Goal: Task Accomplishment & Management: Use online tool/utility

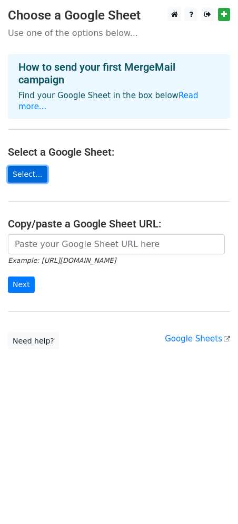
click at [8, 166] on link "Select..." at bounding box center [28, 174] width 40 height 16
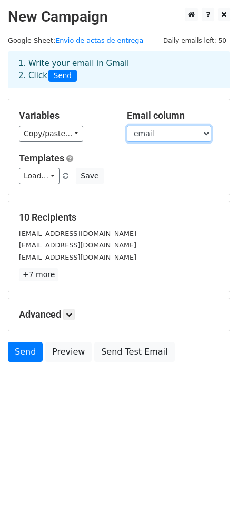
click at [168, 136] on select "email nombre archivo" at bounding box center [169, 134] width 84 height 16
click at [127, 126] on select "email nombre archivo" at bounding box center [169, 134] width 84 height 16
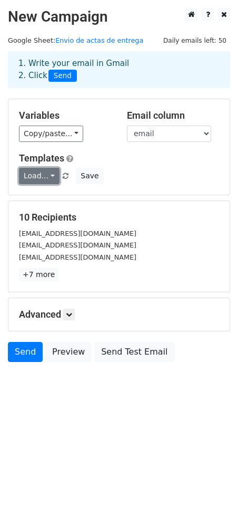
click at [41, 170] on link "Load..." at bounding box center [39, 176] width 41 height 16
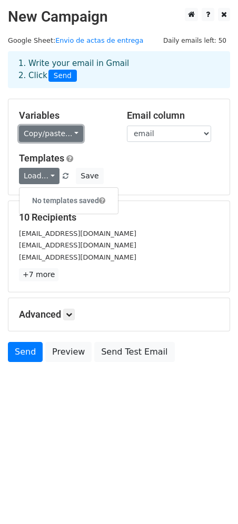
click at [60, 138] on link "Copy/paste..." at bounding box center [51, 134] width 64 height 16
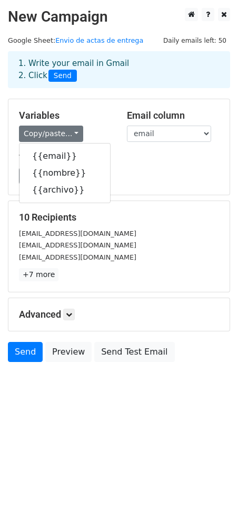
click at [90, 122] on div "Variables Copy/paste... {{email}} {{nombre}} {{archivo}}" at bounding box center [65, 126] width 108 height 32
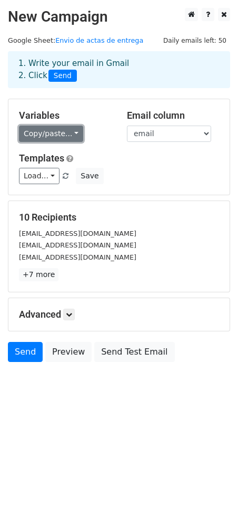
click at [59, 132] on link "Copy/paste..." at bounding box center [51, 134] width 64 height 16
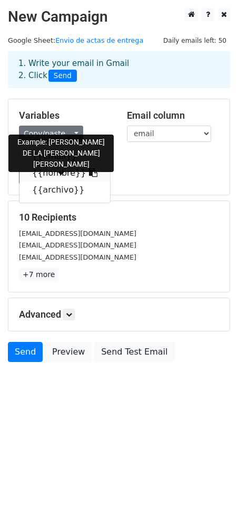
click at [53, 176] on link "{{nombre}}" at bounding box center [65, 173] width 91 height 17
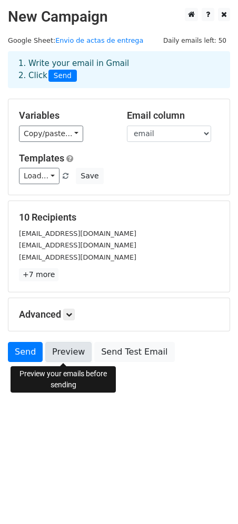
click at [68, 354] on link "Preview" at bounding box center [68, 352] width 46 height 20
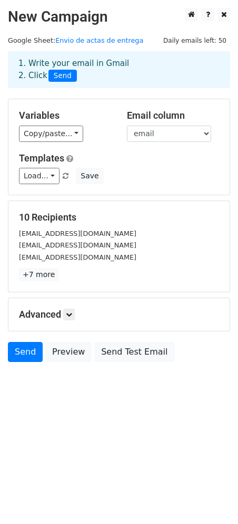
click at [99, 136] on div "Copy/paste... {{email}} {{nombre}} {{archivo}}" at bounding box center [65, 134] width 92 height 16
click at [82, 278] on p "+7 more" at bounding box center [119, 274] width 201 height 13
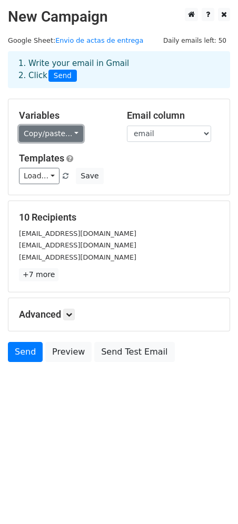
click at [60, 139] on link "Copy/paste..." at bounding box center [51, 134] width 64 height 16
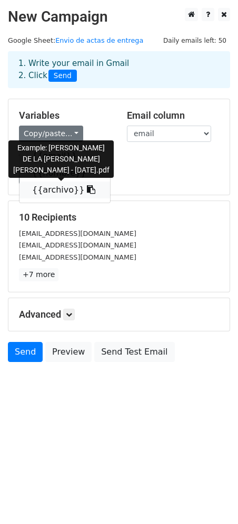
click at [55, 190] on link "{{archivo}}" at bounding box center [65, 190] width 91 height 17
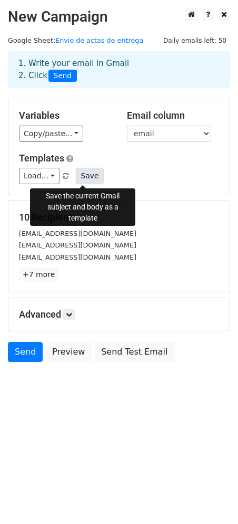
click at [85, 173] on button "Save" at bounding box center [89, 176] width 27 height 16
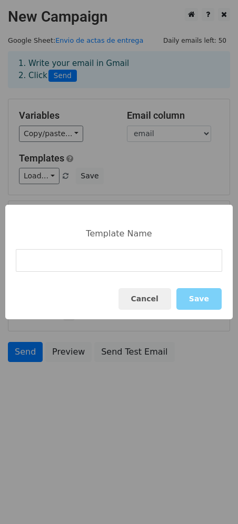
click at [161, 262] on input at bounding box center [119, 260] width 207 height 23
click at [122, 262] on input "Actaa" at bounding box center [119, 260] width 207 height 23
type input "Acta"
click at [115, 305] on div "Cancel Save" at bounding box center [119, 299] width 228 height 41
click at [206, 303] on button "Save" at bounding box center [199, 299] width 45 height 22
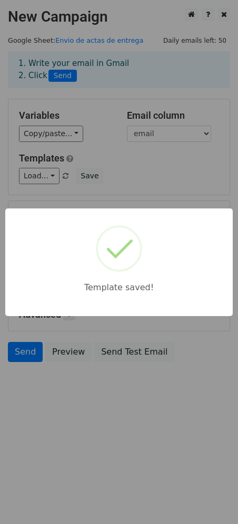
click at [120, 167] on div "Template saved!" at bounding box center [119, 262] width 238 height 524
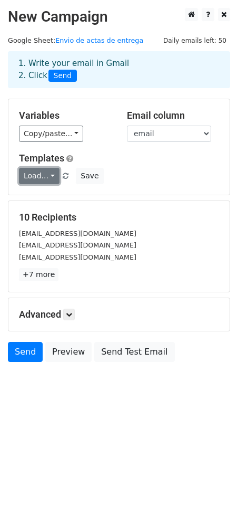
click at [44, 178] on link "Load..." at bounding box center [39, 176] width 41 height 16
click at [37, 198] on link "Acta" at bounding box center [61, 200] width 83 height 17
click at [129, 164] on div "Templates Load... Acta Save" at bounding box center [119, 168] width 216 height 32
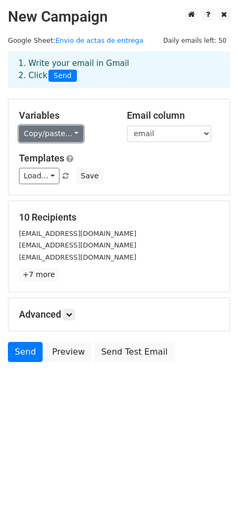
click at [53, 138] on link "Copy/paste..." at bounding box center [51, 134] width 64 height 16
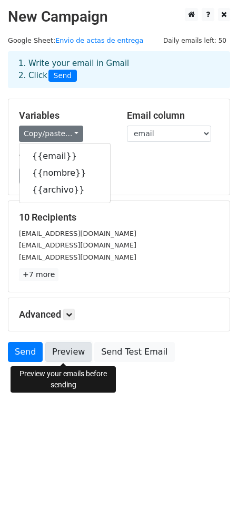
click at [64, 352] on link "Preview" at bounding box center [68, 352] width 46 height 20
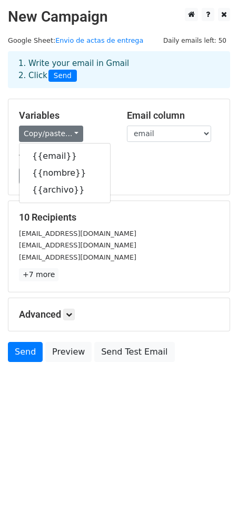
click at [191, 169] on div "Load... Acta Save" at bounding box center [119, 176] width 216 height 16
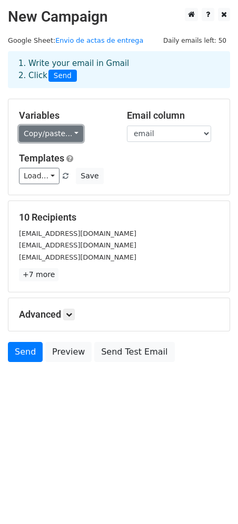
click at [54, 136] on link "Copy/paste..." at bounding box center [51, 134] width 64 height 16
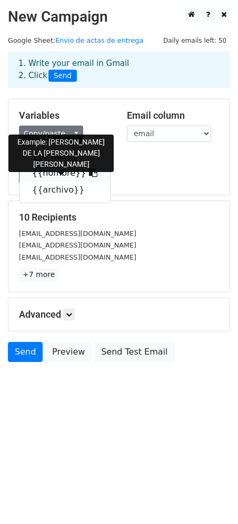
click at [67, 177] on link "{{nombre}}" at bounding box center [65, 173] width 91 height 17
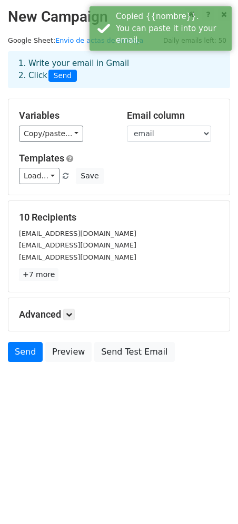
click at [159, 64] on div "1. Write your email in Gmail 2. Click Send" at bounding box center [119, 70] width 217 height 24
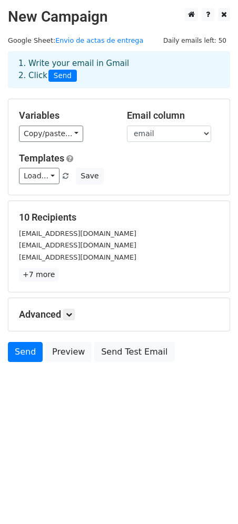
click at [57, 310] on h5 "Advanced" at bounding box center [119, 315] width 201 height 12
click at [66, 310] on link at bounding box center [69, 315] width 12 height 12
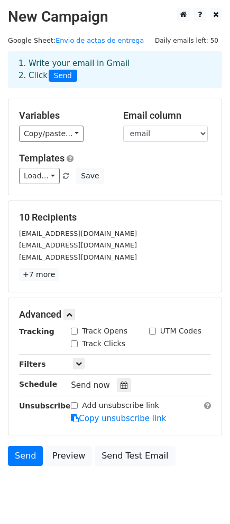
click at [99, 112] on h5 "Variables" at bounding box center [63, 116] width 88 height 12
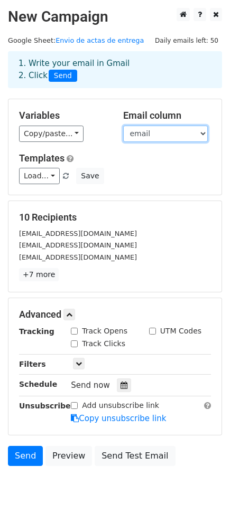
click at [165, 131] on select "email nombre archivo" at bounding box center [165, 134] width 84 height 16
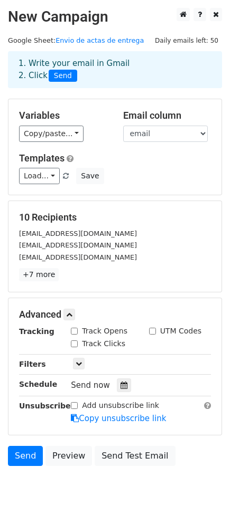
drag, startPoint x: 91, startPoint y: 127, endPoint x: 80, endPoint y: 132, distance: 11.8
click at [91, 128] on div "Copy/paste... {{email}} {{nombre}} {{archivo}}" at bounding box center [63, 134] width 88 height 16
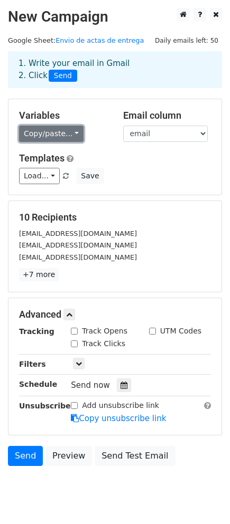
click at [56, 135] on link "Copy/paste..." at bounding box center [51, 134] width 64 height 16
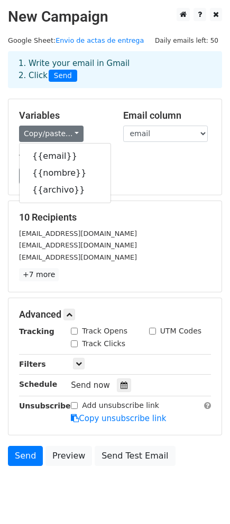
drag, startPoint x: 94, startPoint y: 119, endPoint x: 102, endPoint y: 118, distance: 8.0
click at [96, 118] on h5 "Variables" at bounding box center [63, 116] width 88 height 12
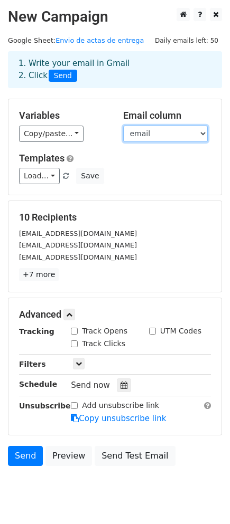
click at [144, 129] on select "email nombre archivo" at bounding box center [165, 134] width 84 height 16
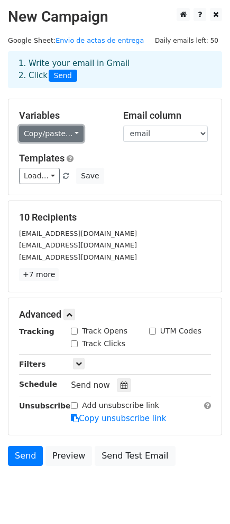
click at [50, 139] on link "Copy/paste..." at bounding box center [51, 134] width 64 height 16
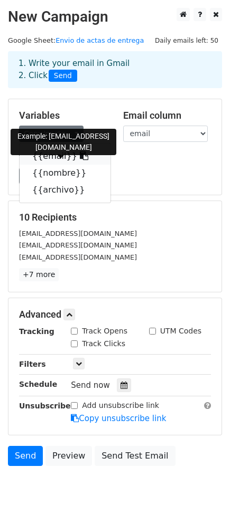
click at [62, 156] on link "{{email}}" at bounding box center [65, 156] width 91 height 17
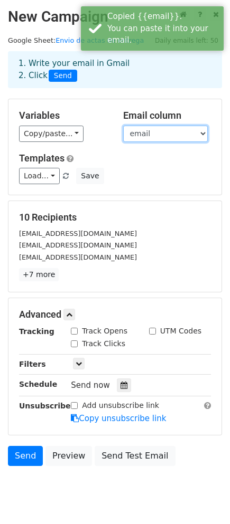
click at [125, 140] on select "email nombre archivo" at bounding box center [165, 134] width 84 height 16
click at [123, 126] on select "email nombre archivo" at bounding box center [165, 134] width 84 height 16
click at [157, 135] on select "email nombre archivo" at bounding box center [165, 134] width 84 height 16
click at [123, 126] on select "email nombre archivo" at bounding box center [165, 134] width 84 height 16
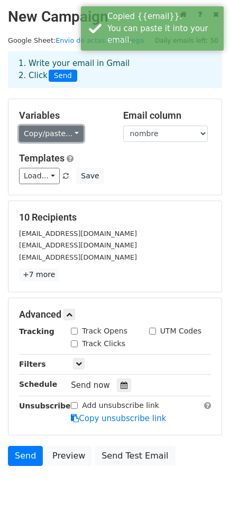
click at [70, 133] on link "Copy/paste..." at bounding box center [51, 134] width 64 height 16
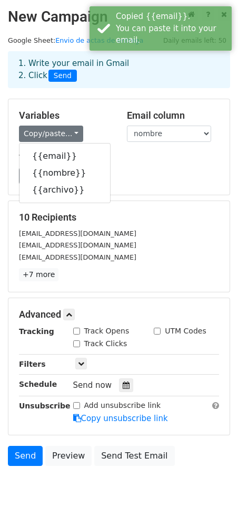
click at [63, 147] on div "{{email}} {{nombre}} {{archivo}}" at bounding box center [65, 173] width 92 height 60
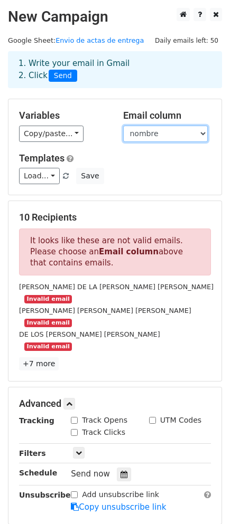
click at [163, 130] on select "email nombre archivo" at bounding box center [165, 134] width 84 height 16
click at [123, 126] on select "email nombre archivo" at bounding box center [165, 134] width 84 height 16
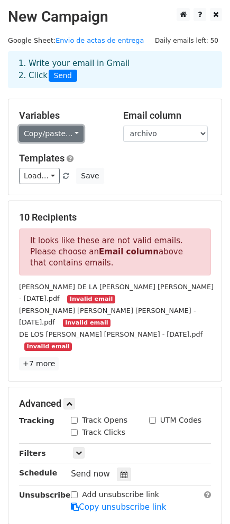
click at [65, 131] on link "Copy/paste..." at bounding box center [51, 134] width 64 height 16
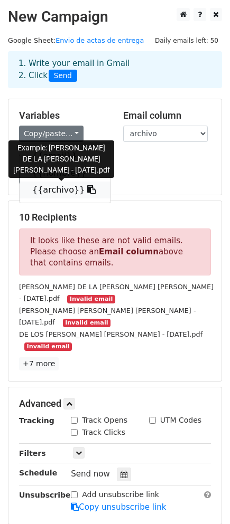
click at [54, 188] on link "{{archivo}}" at bounding box center [65, 190] width 91 height 17
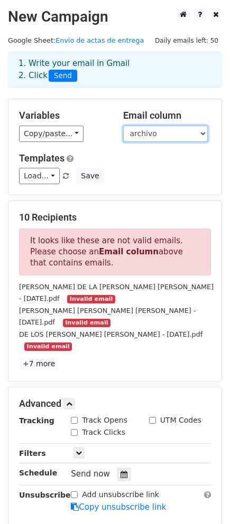
click at [136, 132] on select "email nombre archivo" at bounding box center [165, 134] width 84 height 16
select select "email"
click at [123, 126] on select "email nombre archivo" at bounding box center [165, 134] width 84 height 16
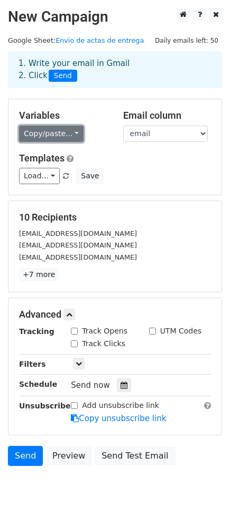
click at [45, 135] on link "Copy/paste..." at bounding box center [51, 134] width 64 height 16
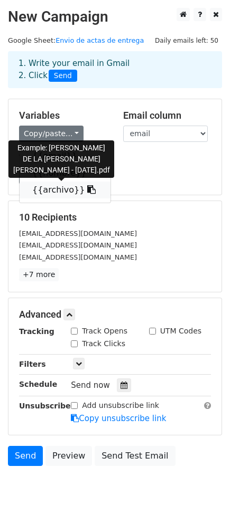
click at [40, 186] on link "{{archivo}}" at bounding box center [65, 190] width 91 height 17
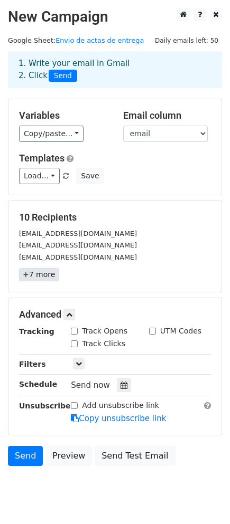
click at [44, 270] on link "+7 more" at bounding box center [39, 274] width 40 height 13
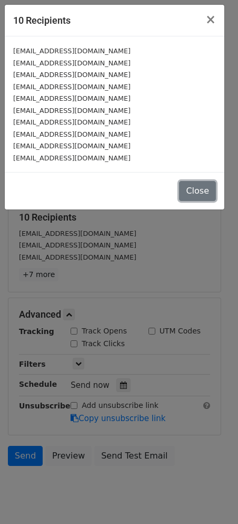
click at [188, 193] on button "Close" at bounding box center [197, 191] width 37 height 20
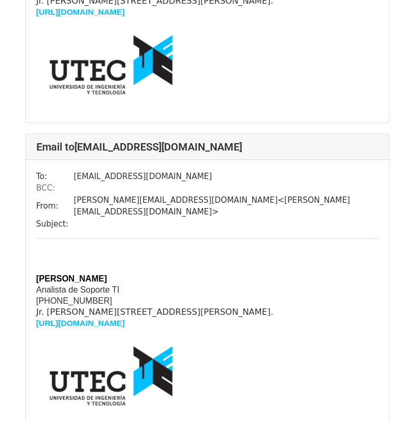
scroll to position [2462, 0]
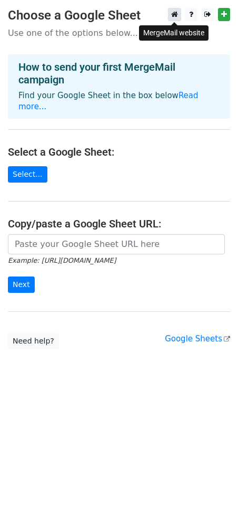
click at [169, 15] on link at bounding box center [174, 14] width 13 height 13
